Goal: Information Seeking & Learning: Learn about a topic

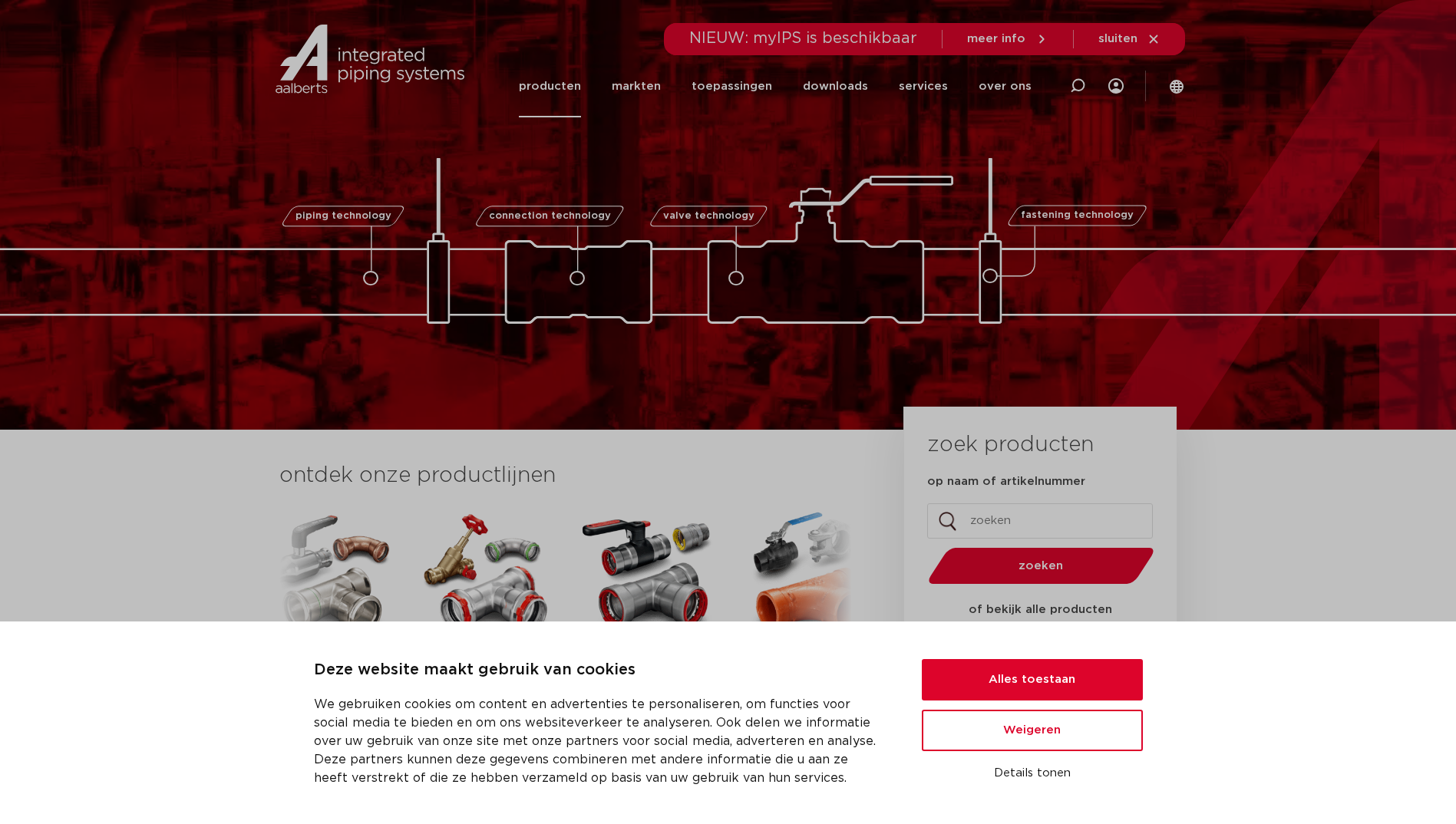
click at [574, 84] on link "producten" at bounding box center [550, 86] width 62 height 62
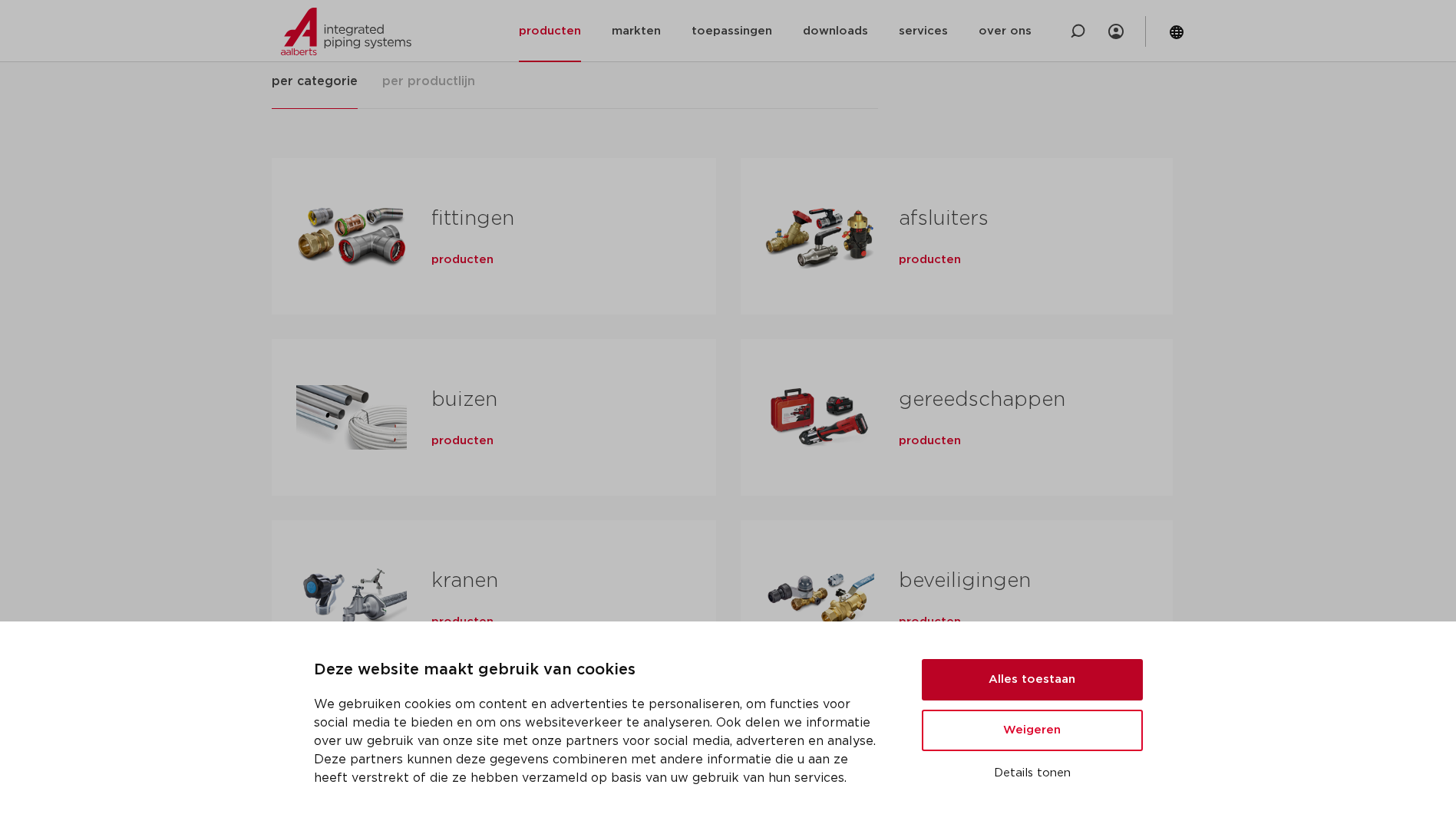
scroll to position [230, 0]
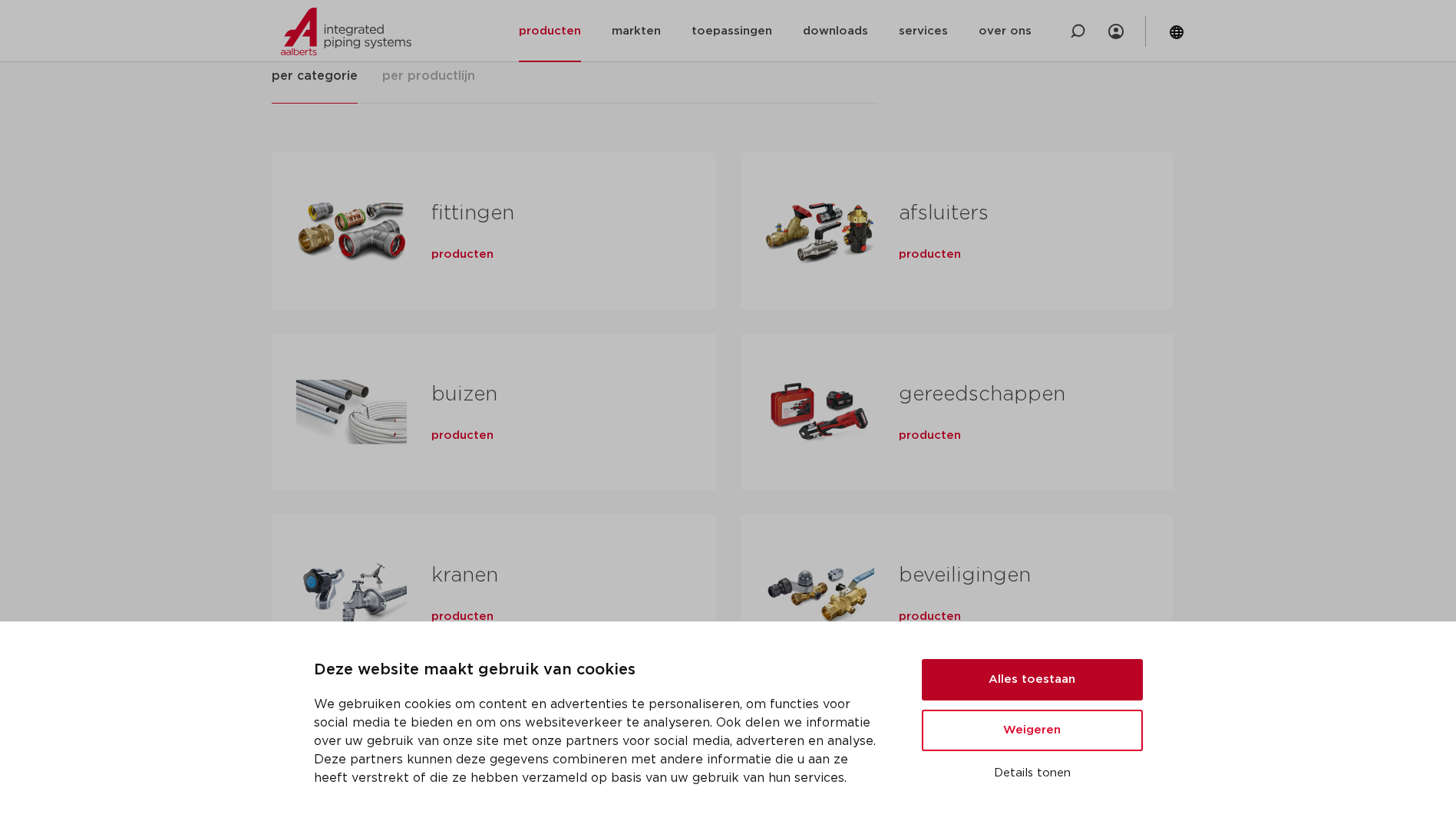
click at [1075, 675] on button "Alles toestaan" at bounding box center [1032, 680] width 221 height 42
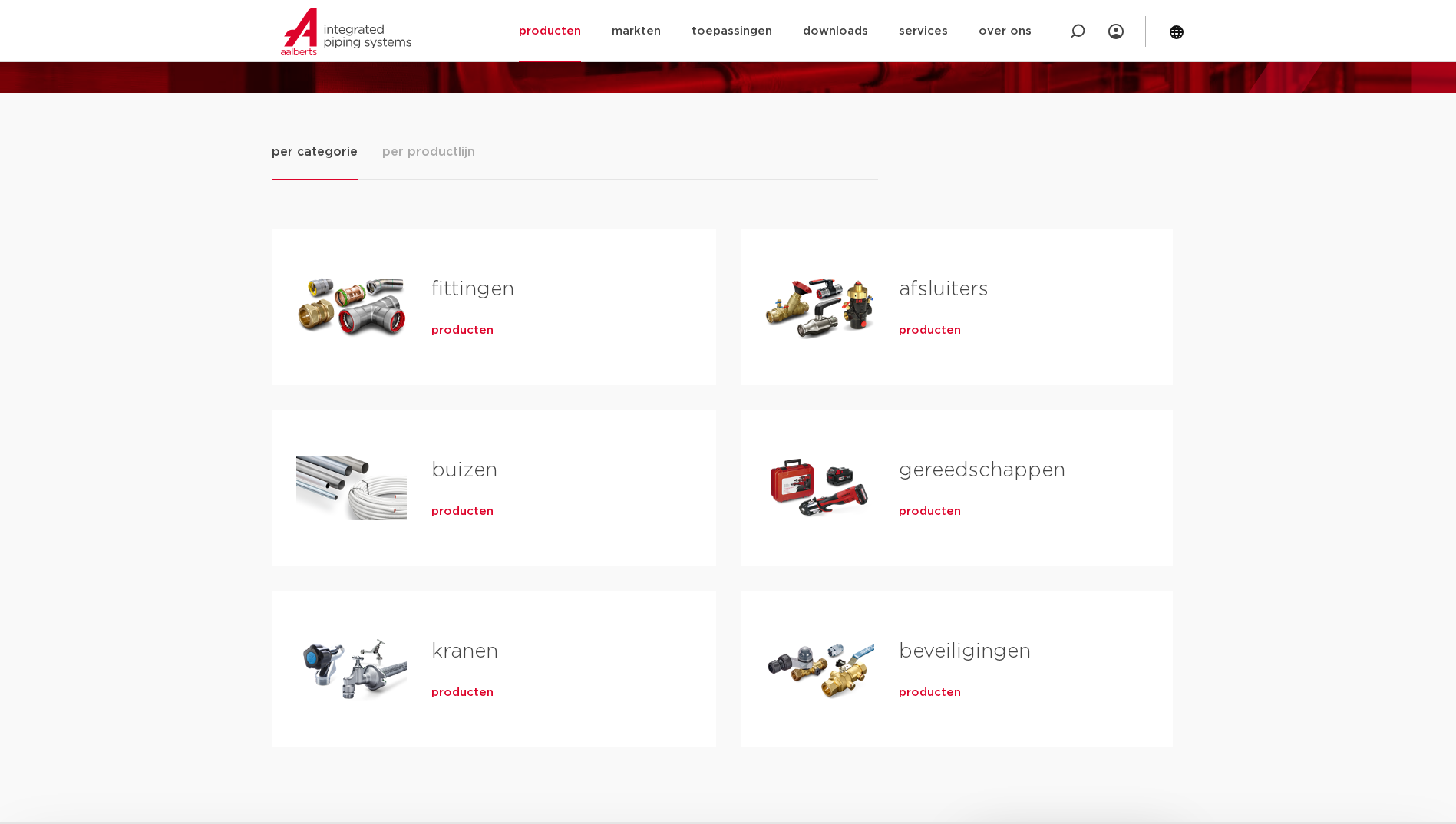
scroll to position [154, 0]
click at [416, 490] on div "buizen producten" at bounding box center [550, 489] width 285 height 107
click at [438, 508] on span "producten" at bounding box center [462, 513] width 62 height 15
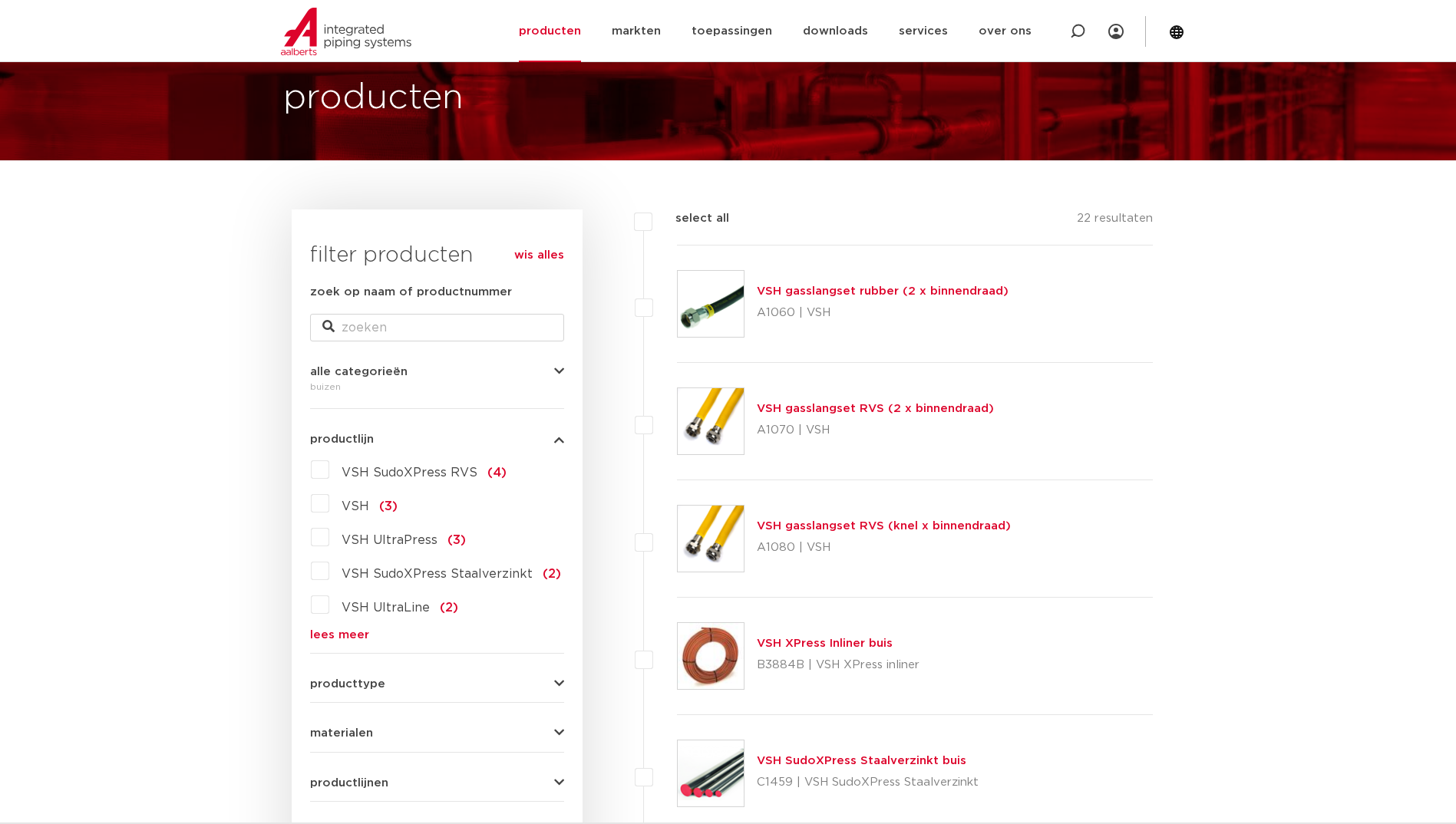
scroll to position [230, 0]
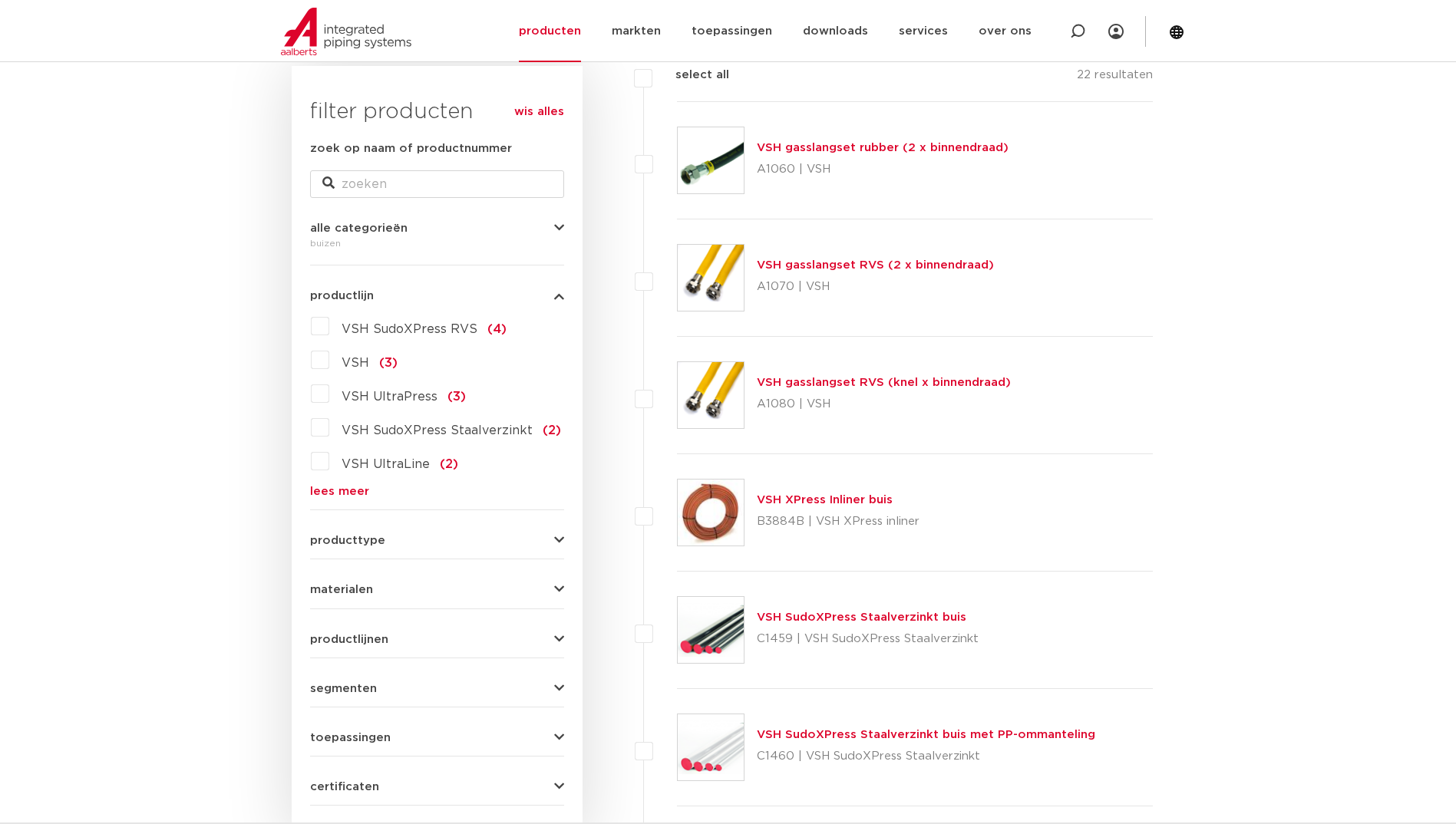
click at [329, 325] on label "VSH SudoXPress RVS (4)" at bounding box center [418, 326] width 178 height 25
click at [0, 0] on input "VSH SudoXPress RVS (4)" at bounding box center [0, 0] width 0 height 0
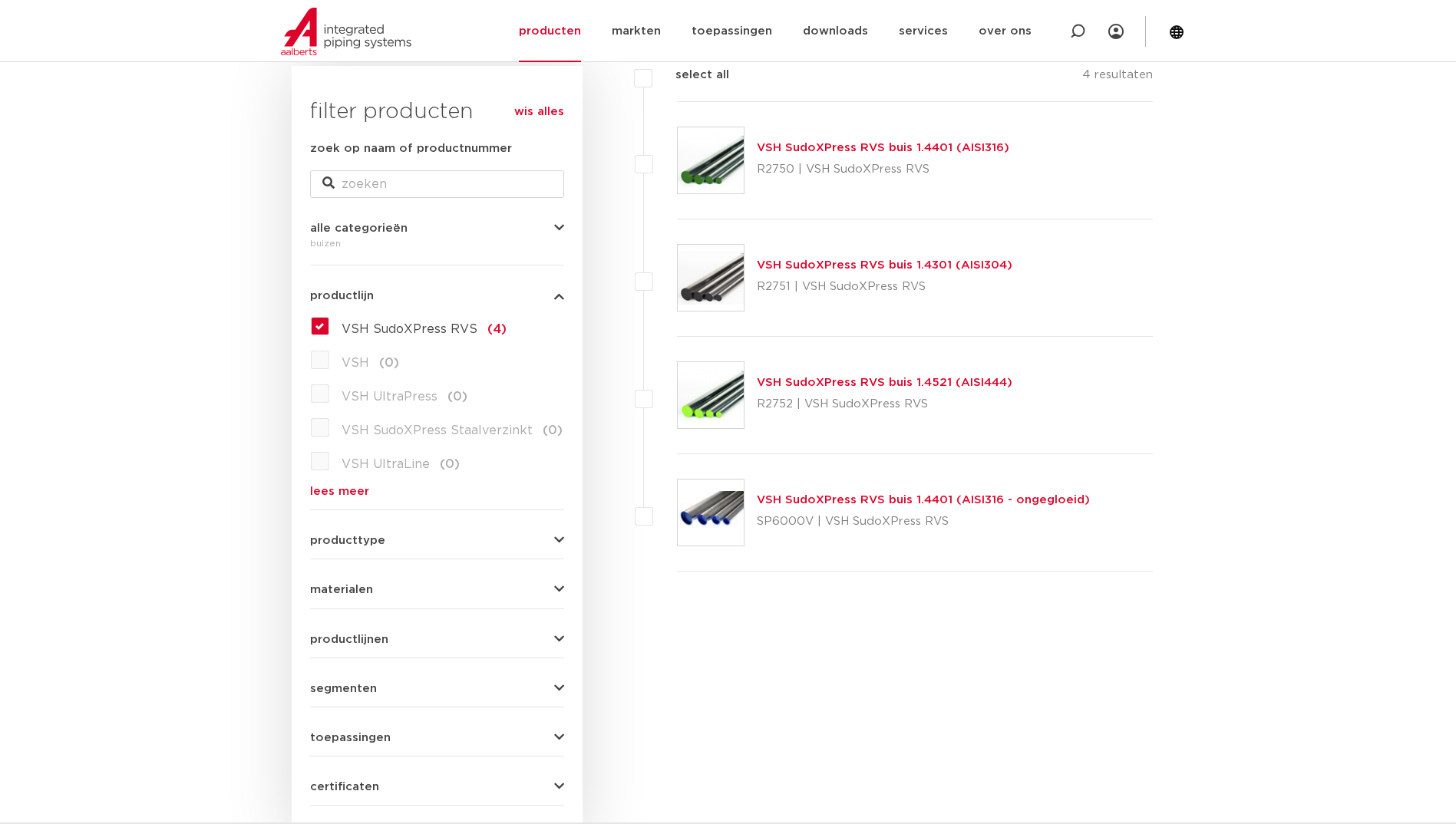
click at [942, 146] on link "VSH SudoXPress RVS buis 1.4401 (AISI316)" at bounding box center [883, 147] width 253 height 11
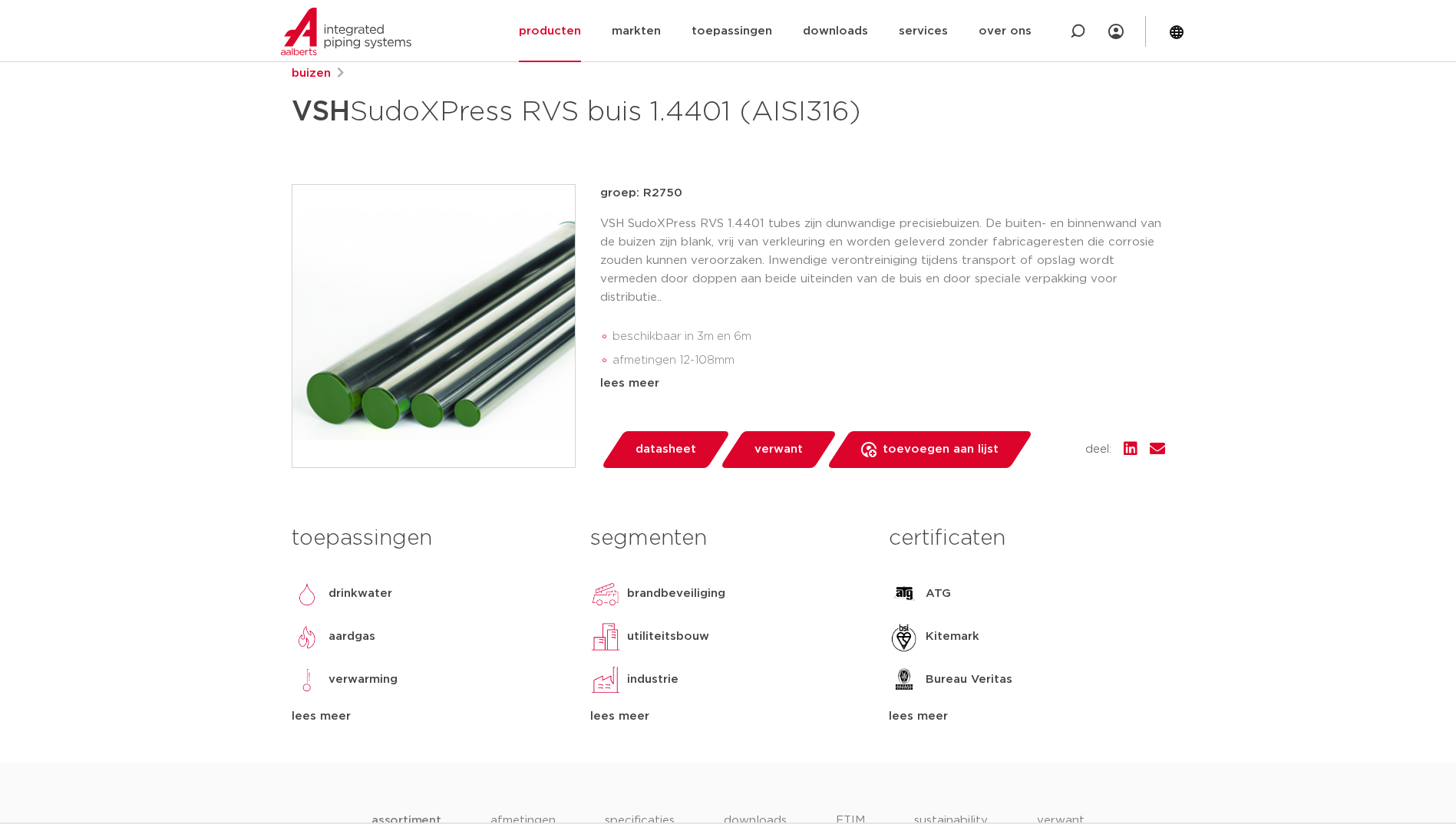
scroll to position [230, 0]
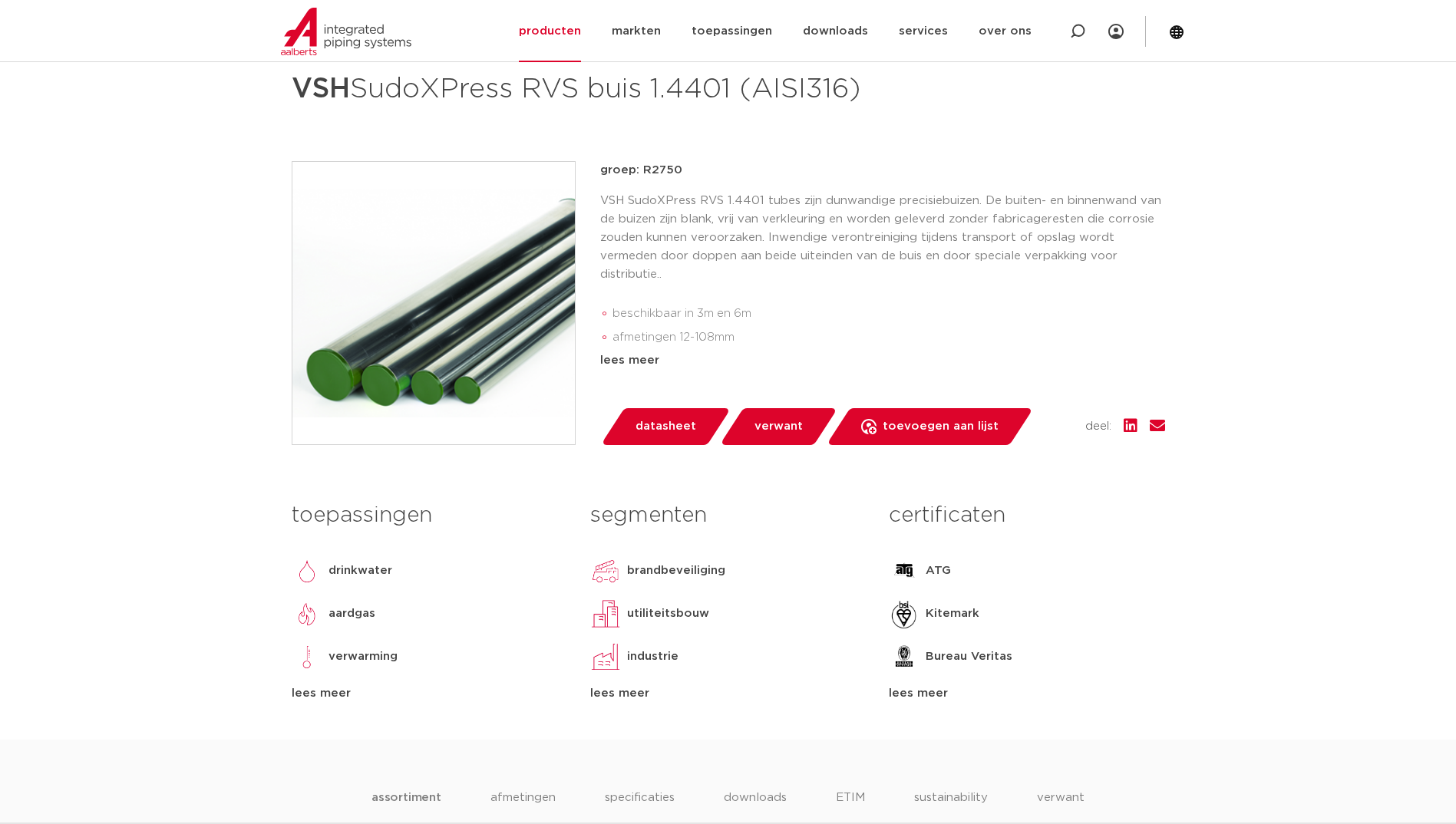
click at [683, 438] on span "datasheet" at bounding box center [666, 427] width 61 height 25
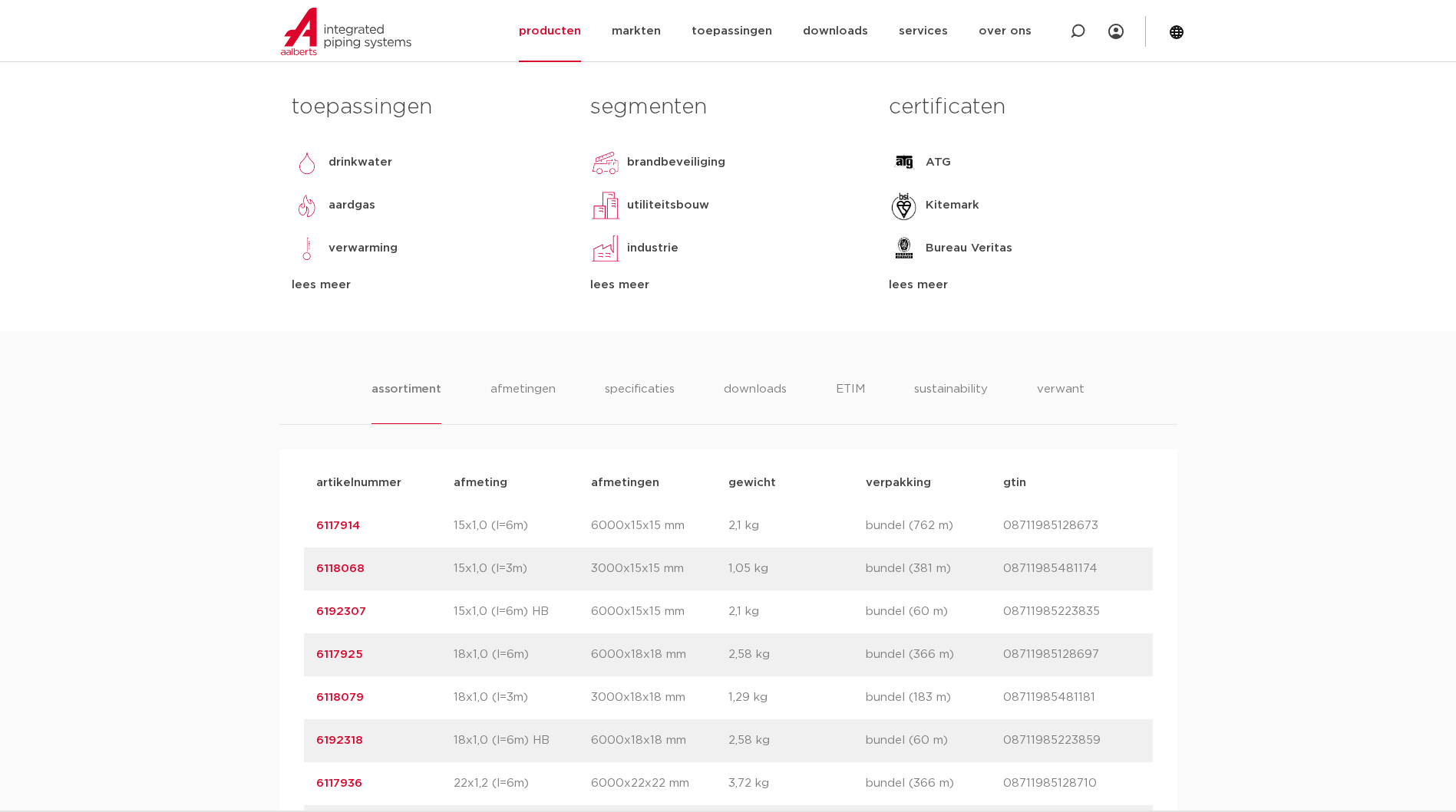
scroll to position [690, 0]
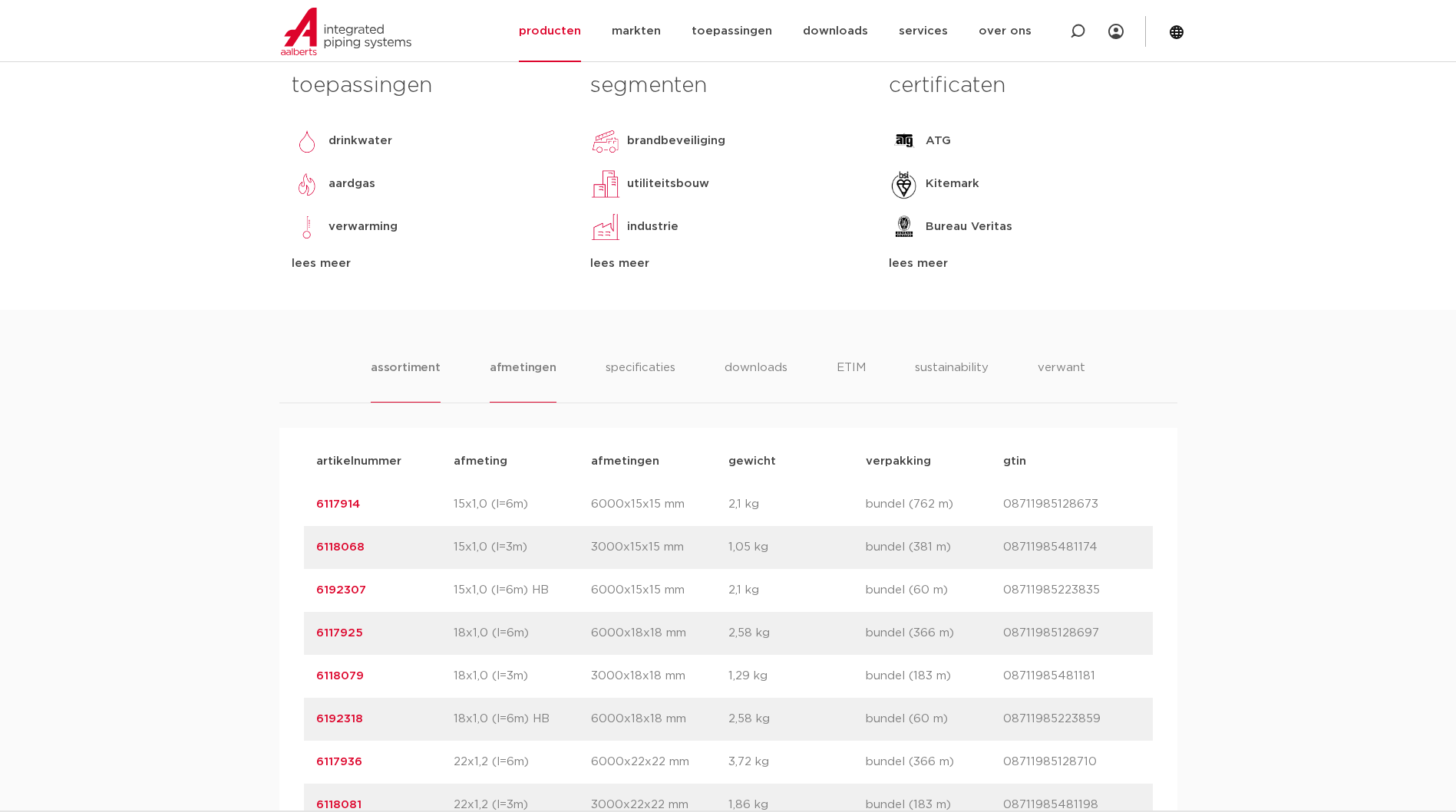
click at [530, 403] on li "afmetingen" at bounding box center [523, 380] width 67 height 44
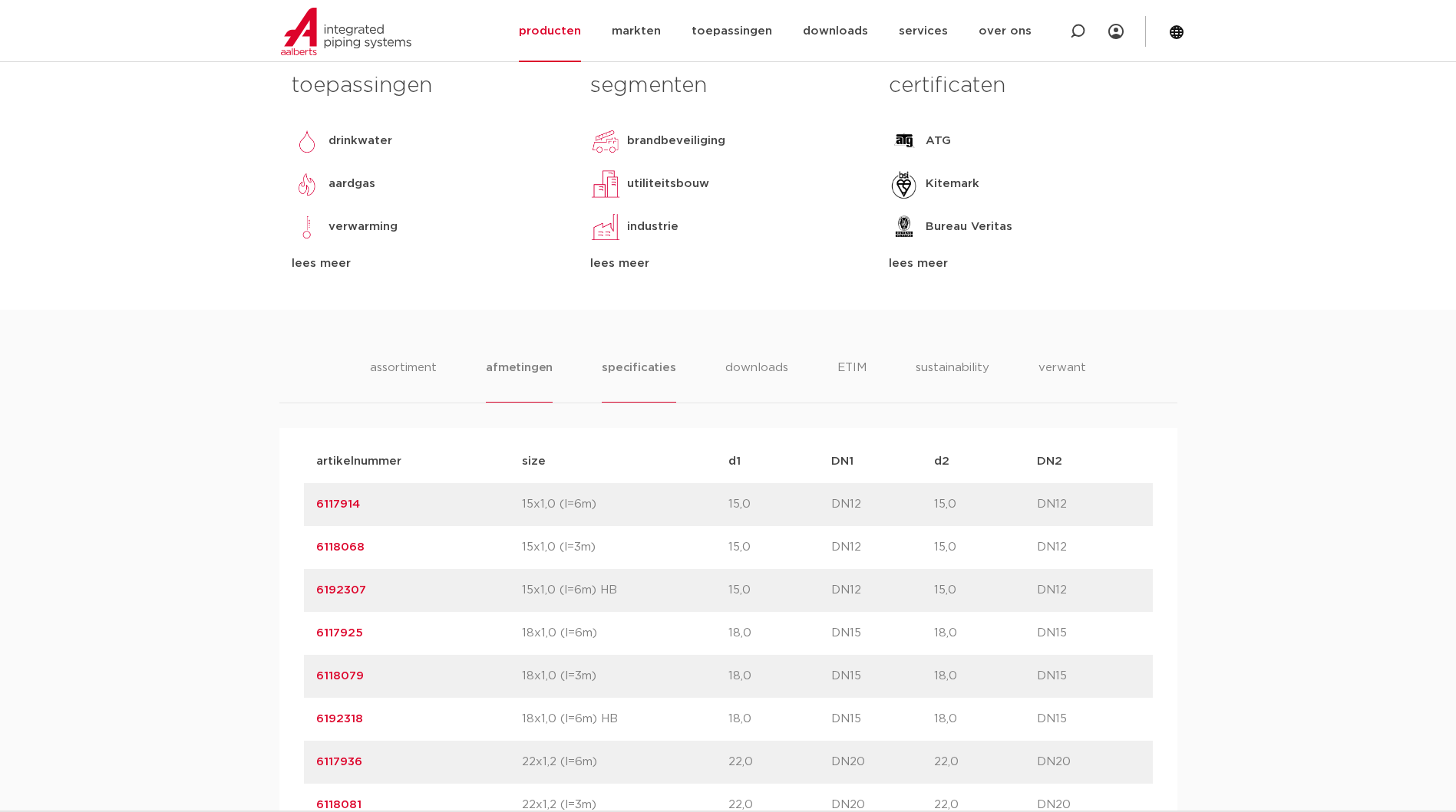
click at [623, 400] on li "specificaties" at bounding box center [638, 380] width 73 height 44
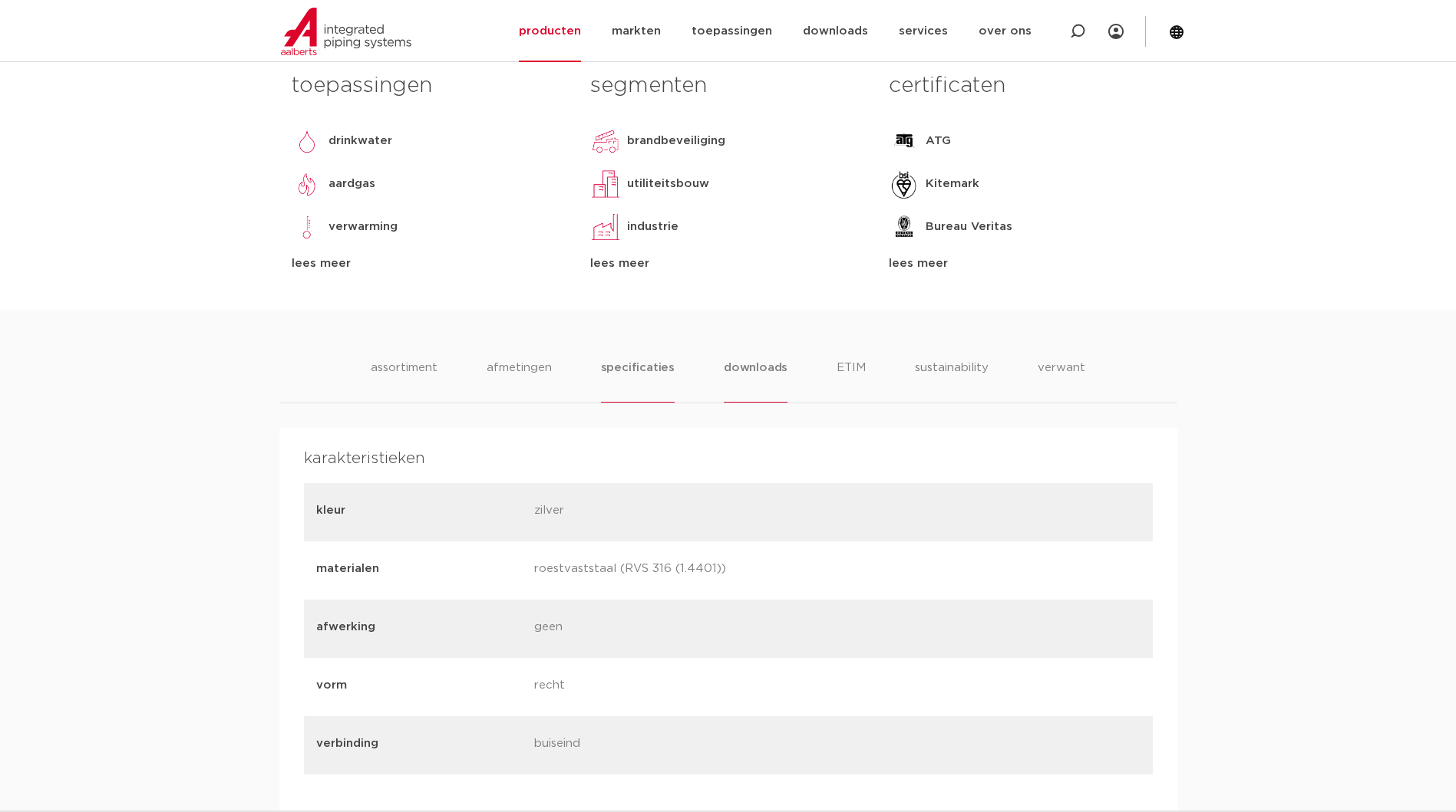
click at [754, 403] on li "downloads" at bounding box center [755, 380] width 64 height 44
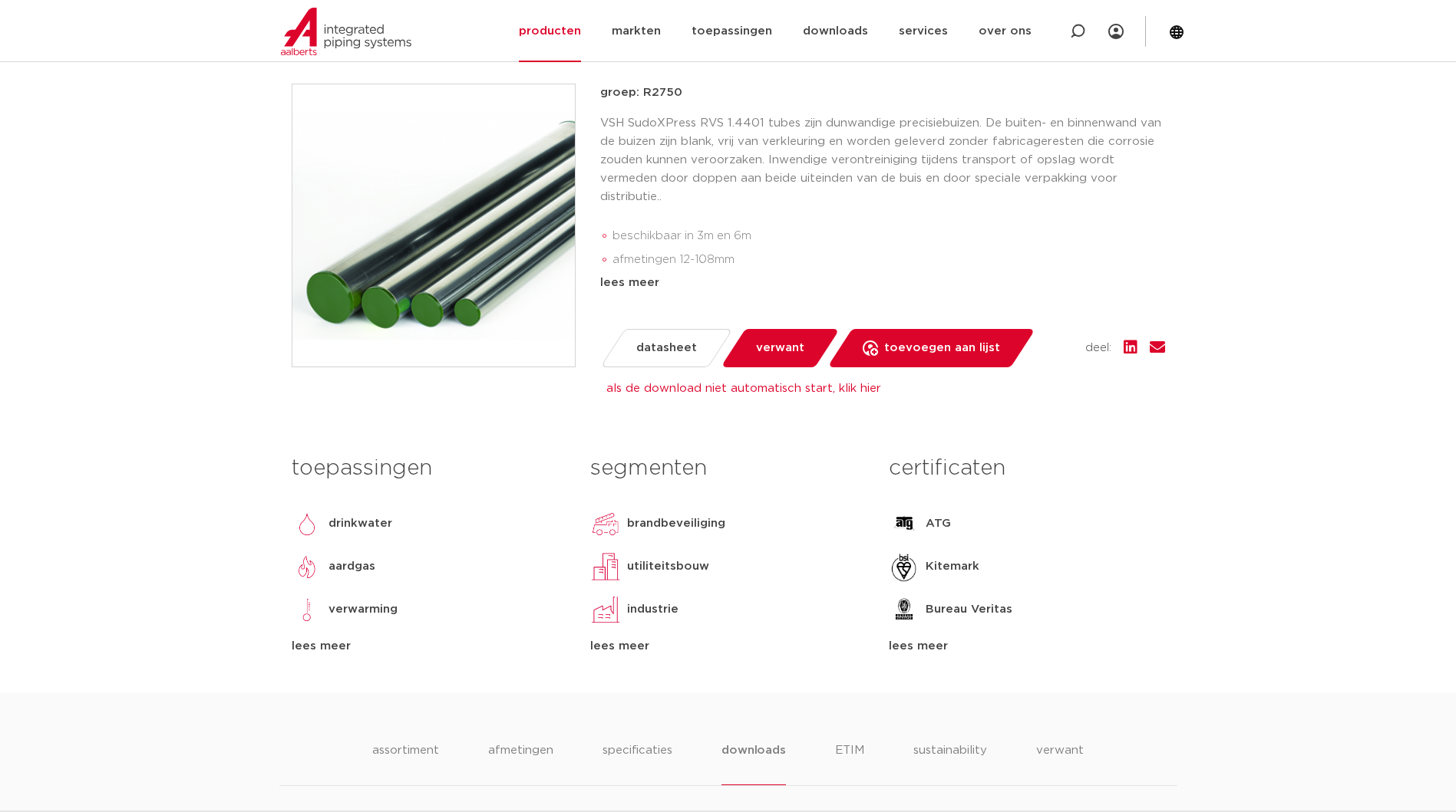
scroll to position [307, 0]
click at [907, 207] on p "VSH SudoXPress RVS 1.4401 tubes zijn dunwandige precisiebuizen. De buiten- en b…" at bounding box center [882, 161] width 565 height 92
click at [610, 293] on div "lees meer" at bounding box center [882, 284] width 565 height 19
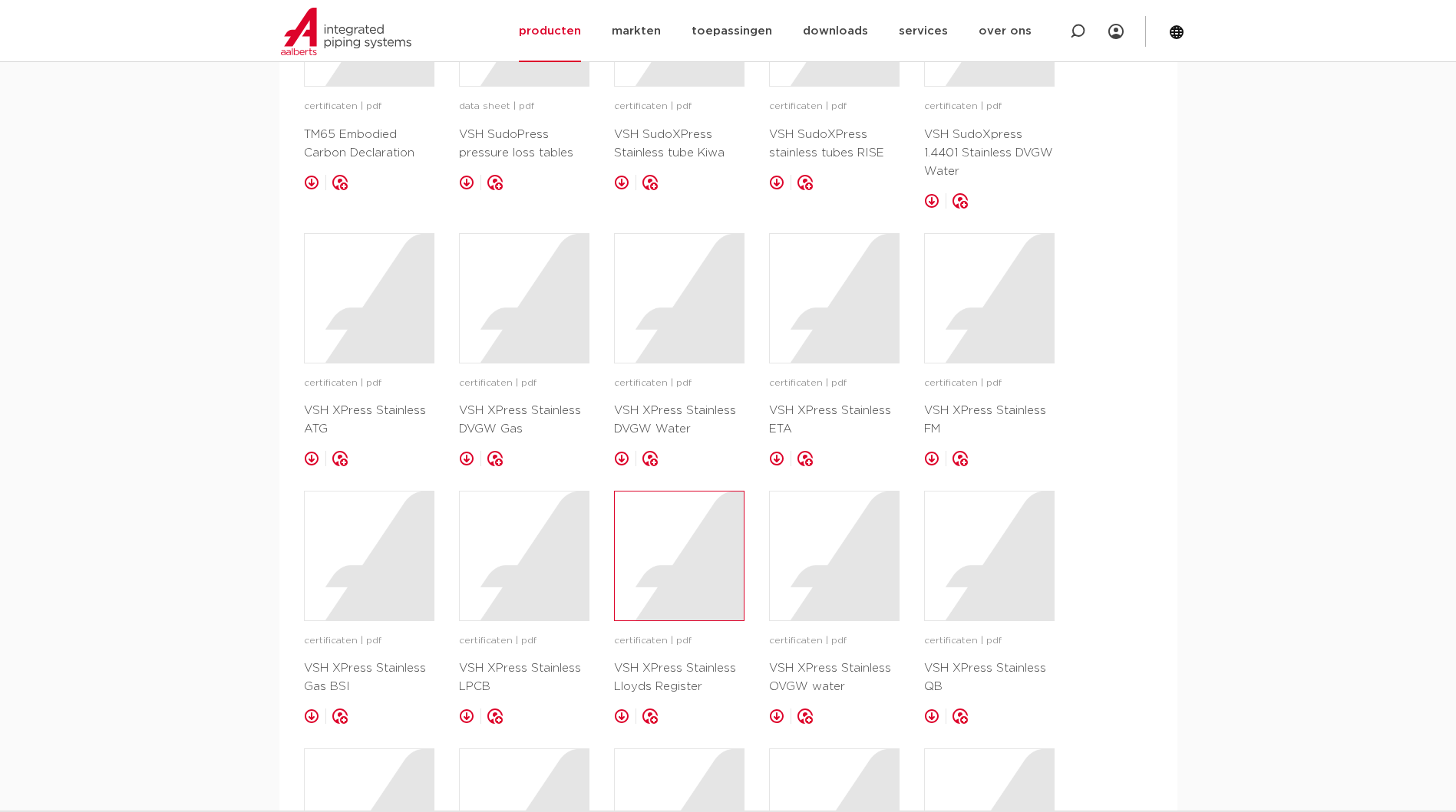
scroll to position [1534, 0]
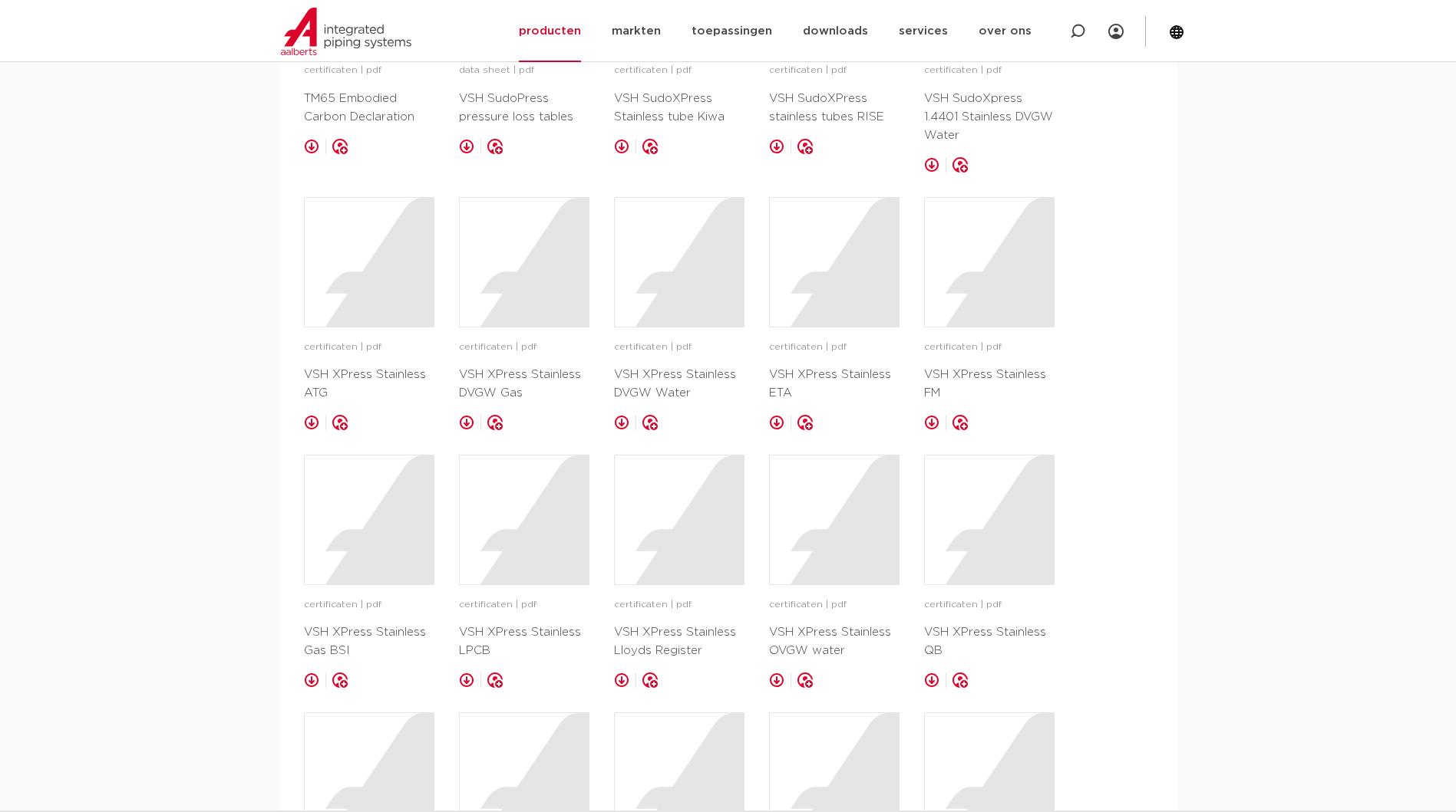
click at [621, 431] on link at bounding box center [622, 423] width 15 height 15
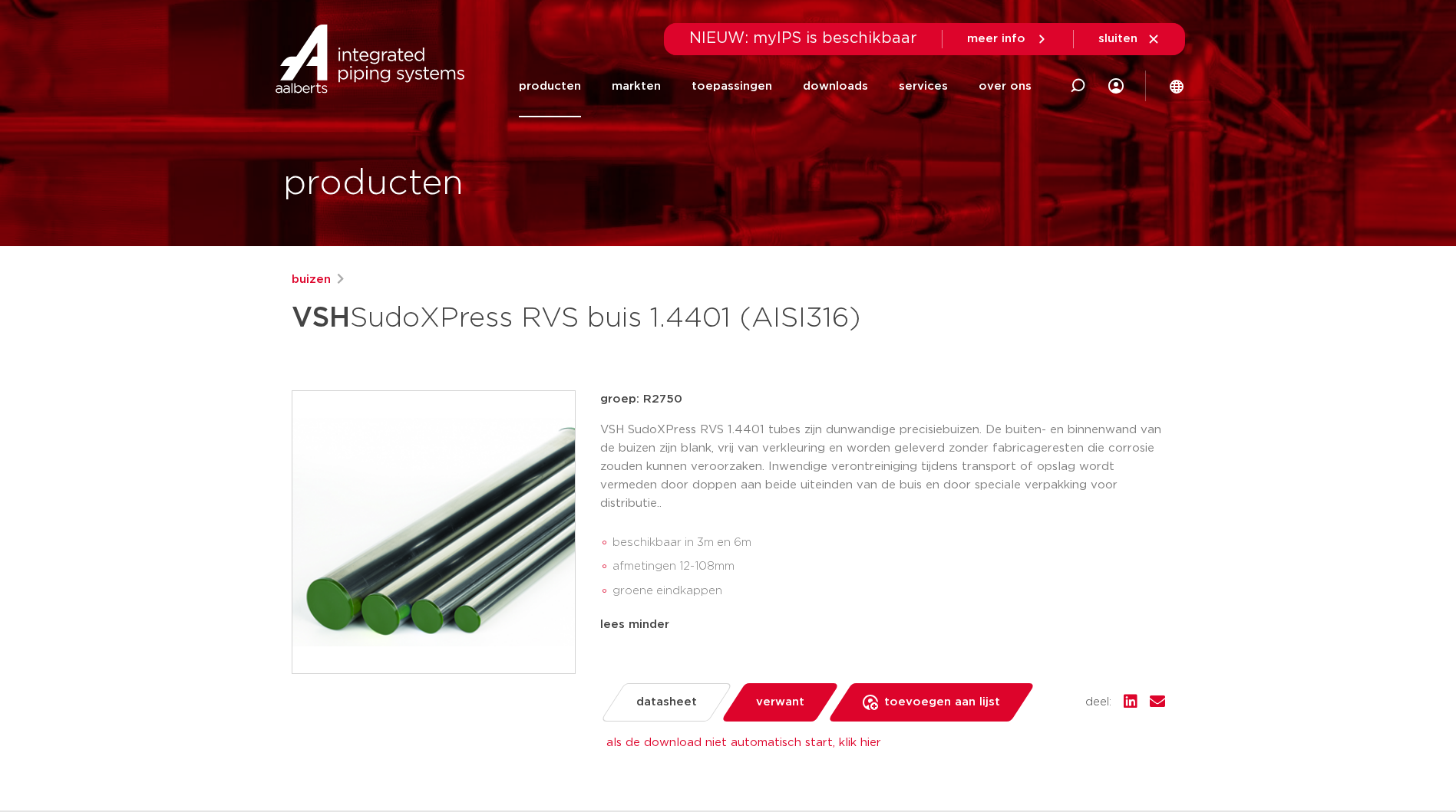
scroll to position [0, 0]
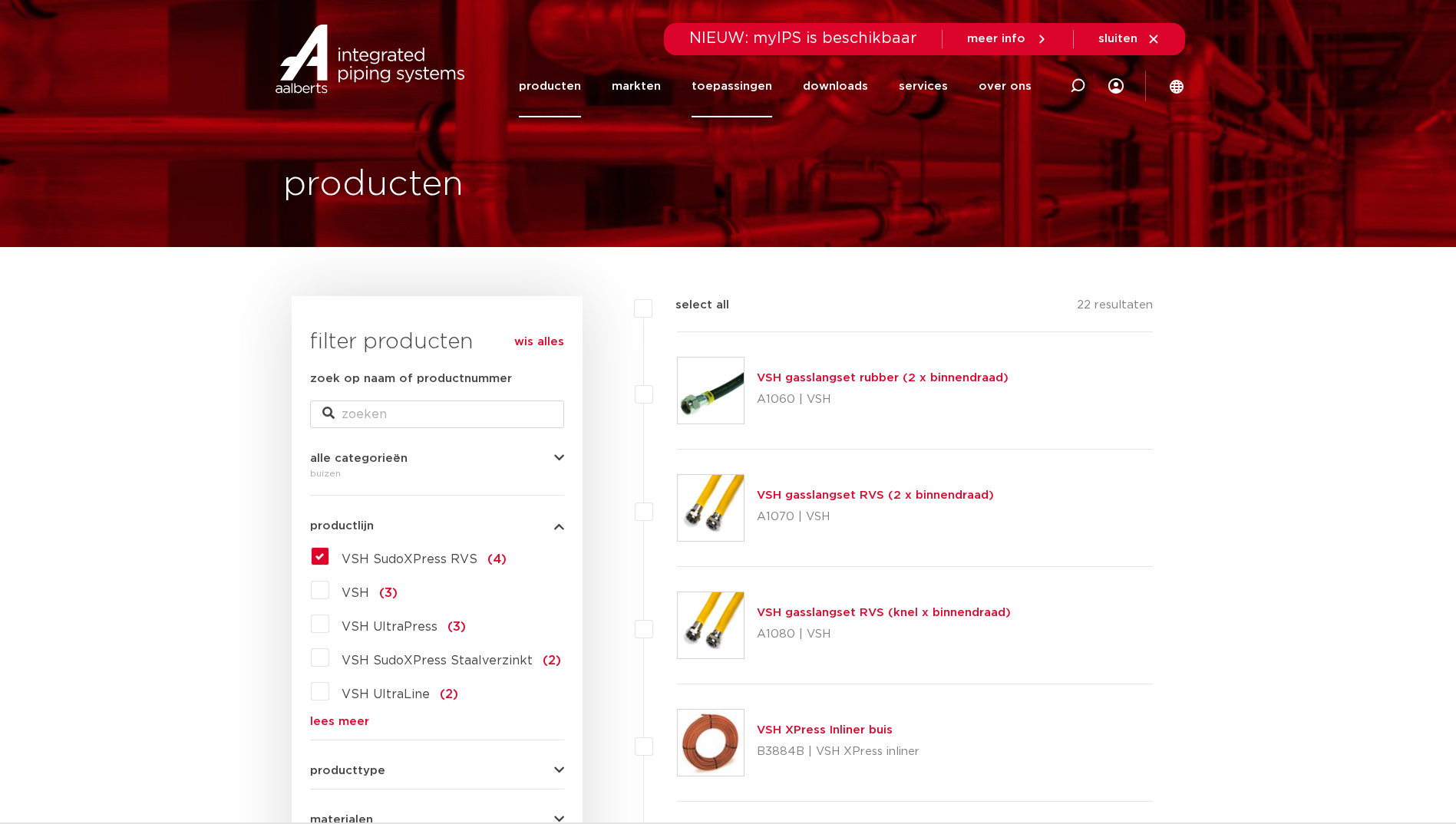
click at [751, 93] on link "toepassingen" at bounding box center [731, 86] width 80 height 62
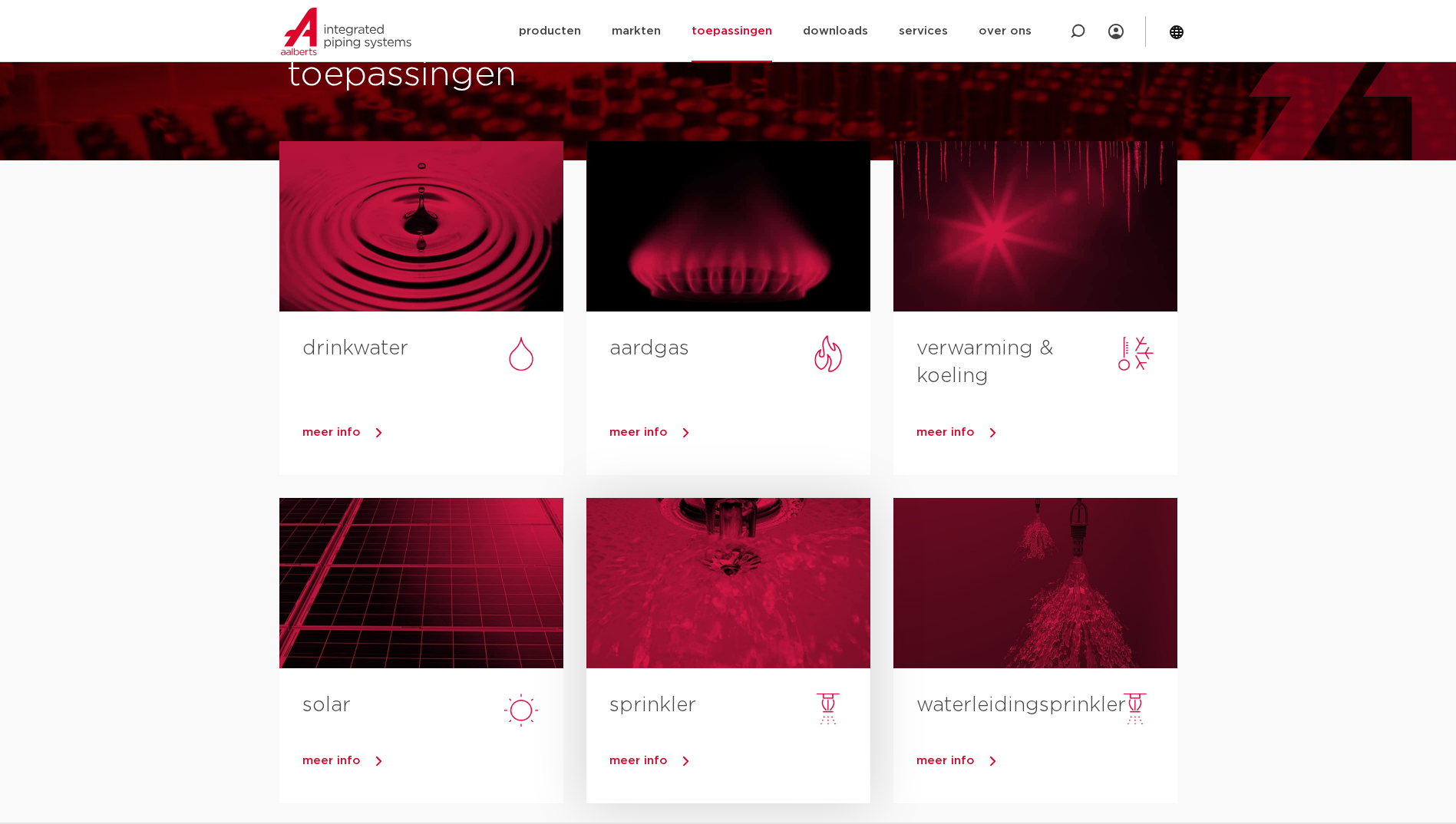
scroll to position [154, 0]
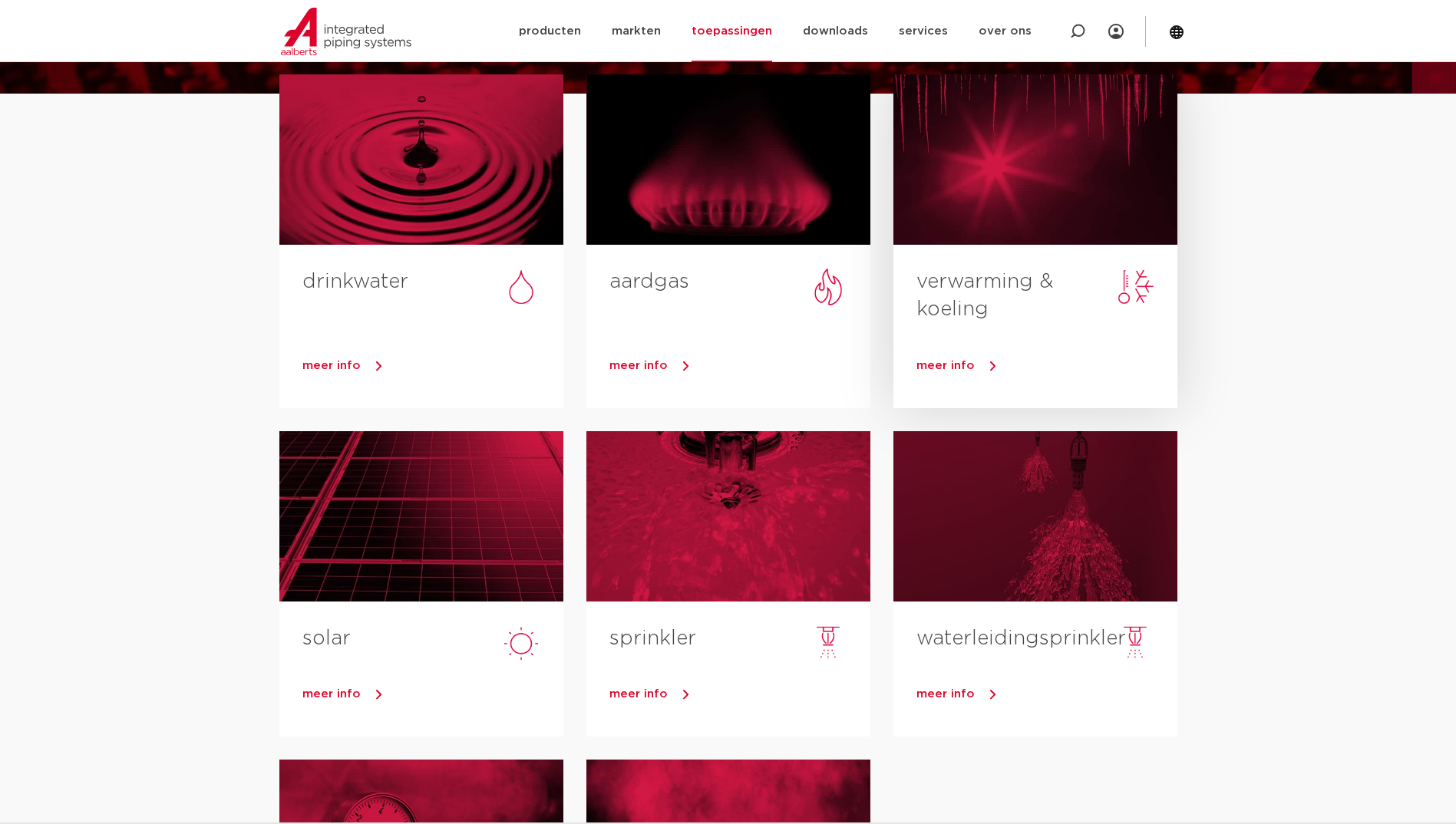
click at [952, 366] on span "meer info" at bounding box center [946, 365] width 58 height 11
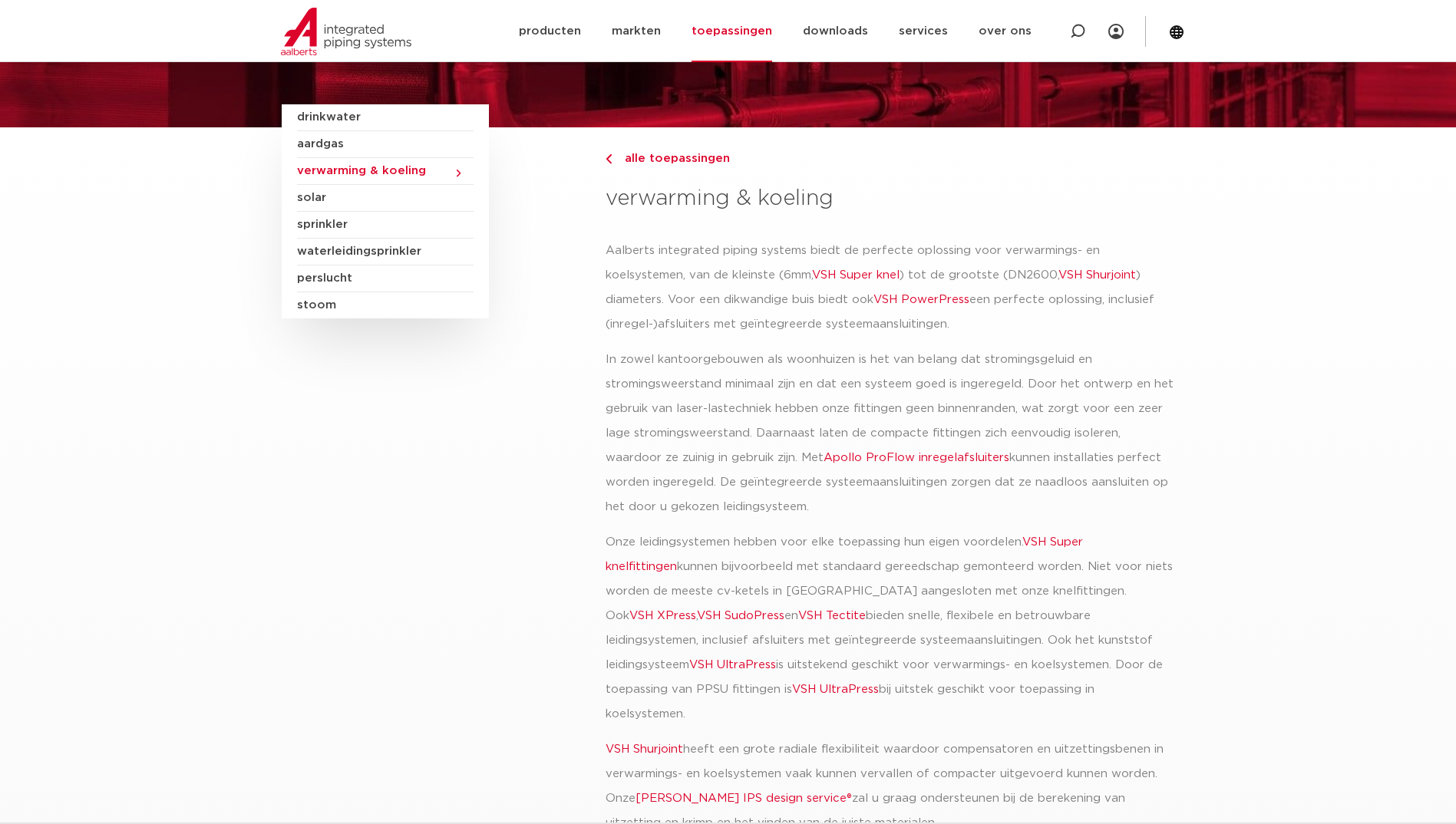
scroll to position [154, 0]
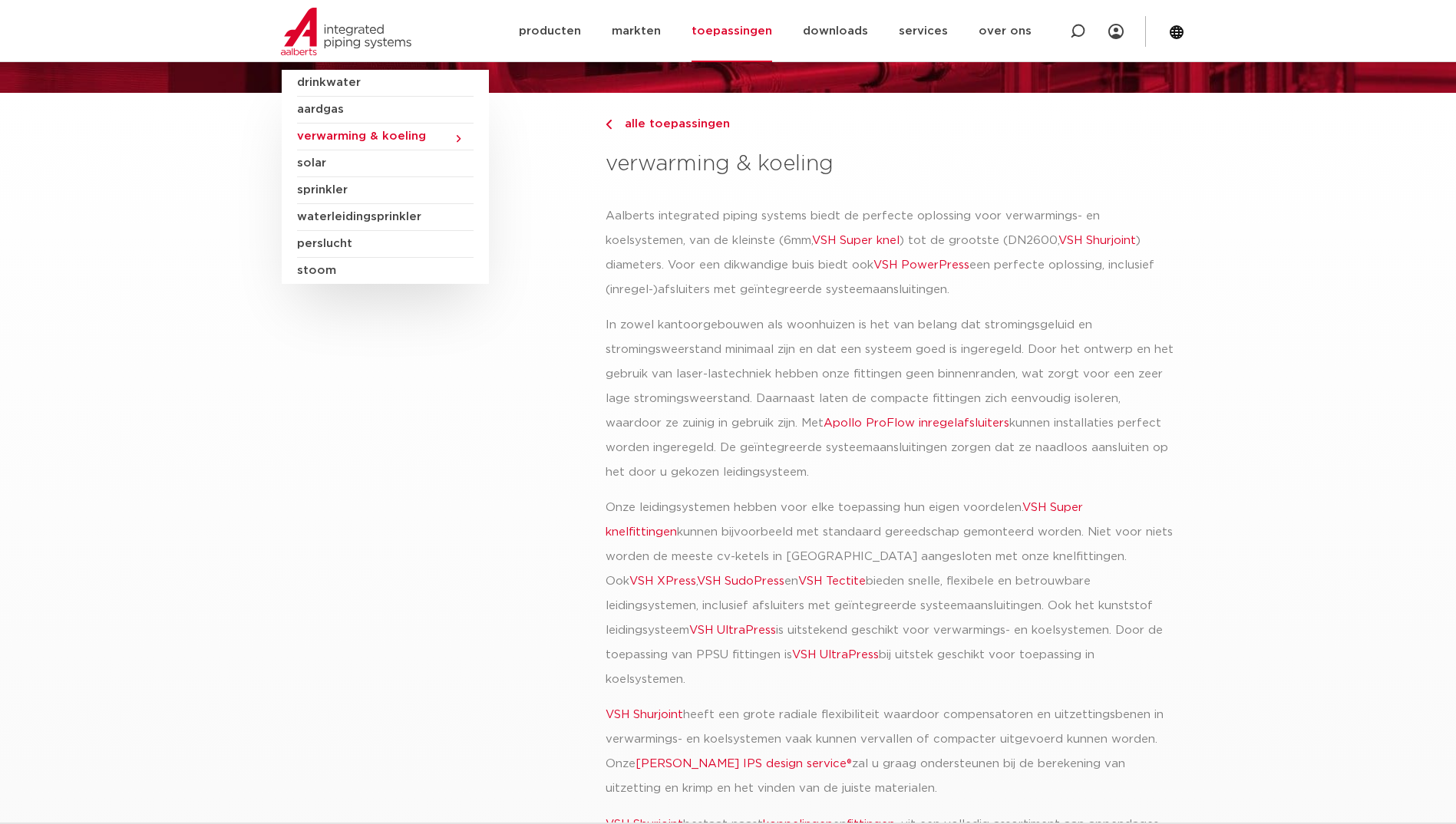
click at [690, 627] on link "VSH UltraPress" at bounding box center [733, 630] width 87 height 11
